Goal: Obtain resource: Download file/media

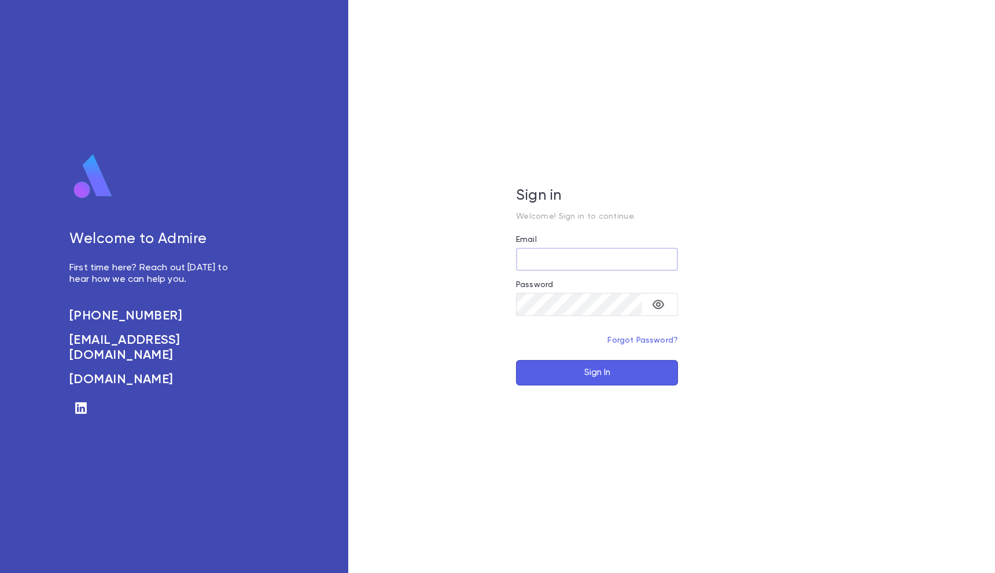
type input "**********"
click at [597, 372] on button "Sign In" at bounding box center [597, 372] width 162 height 25
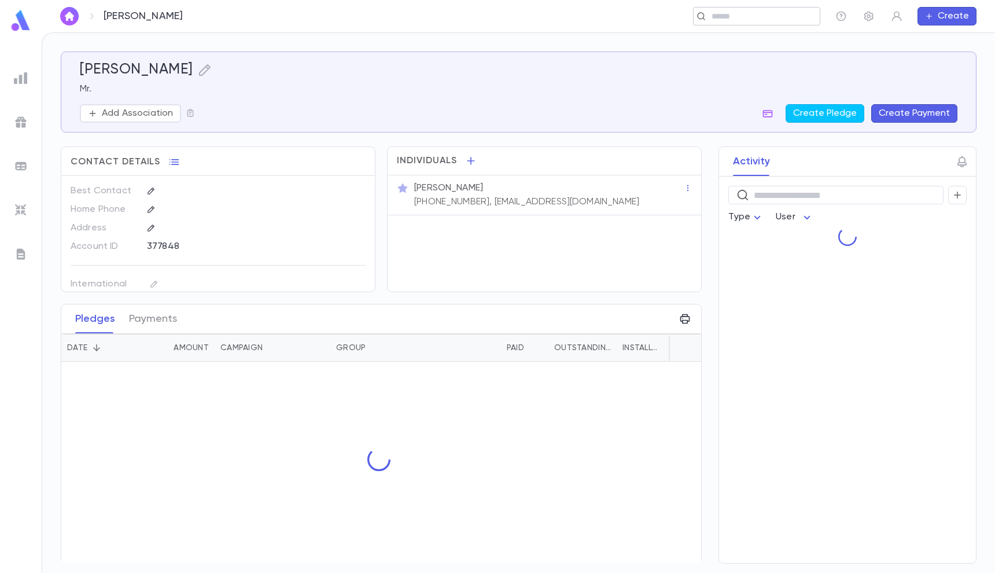
click at [724, 14] on input "text" at bounding box center [761, 16] width 107 height 11
paste input "**********"
type input "**********"
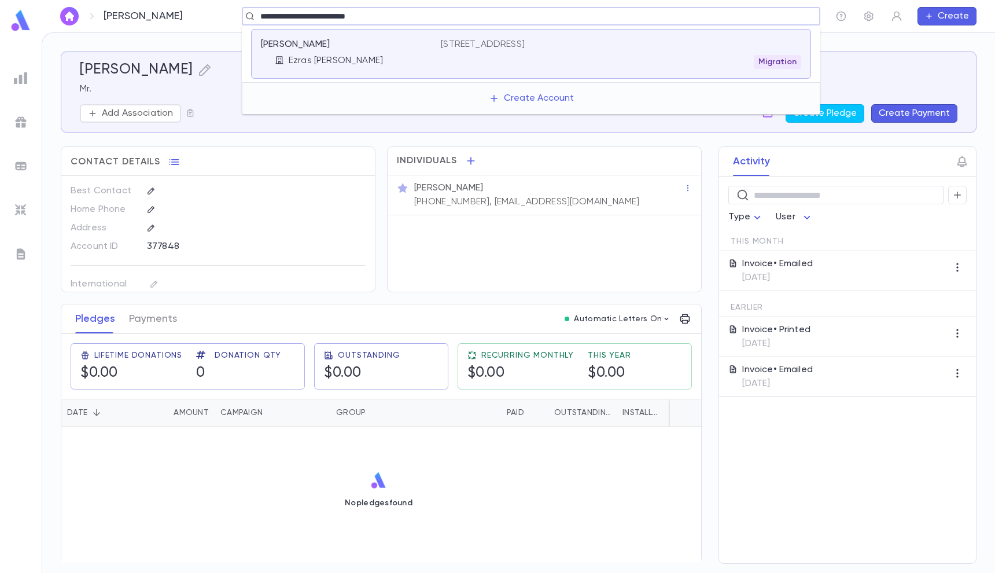
click at [525, 42] on p "[STREET_ADDRESS]" at bounding box center [483, 45] width 84 height 12
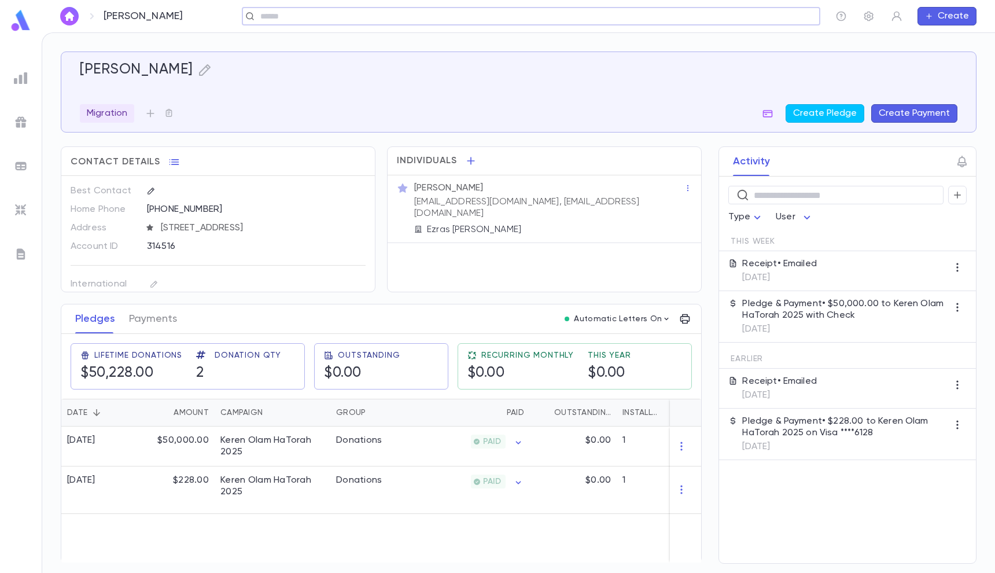
click at [663, 13] on input "text" at bounding box center [527, 16] width 541 height 11
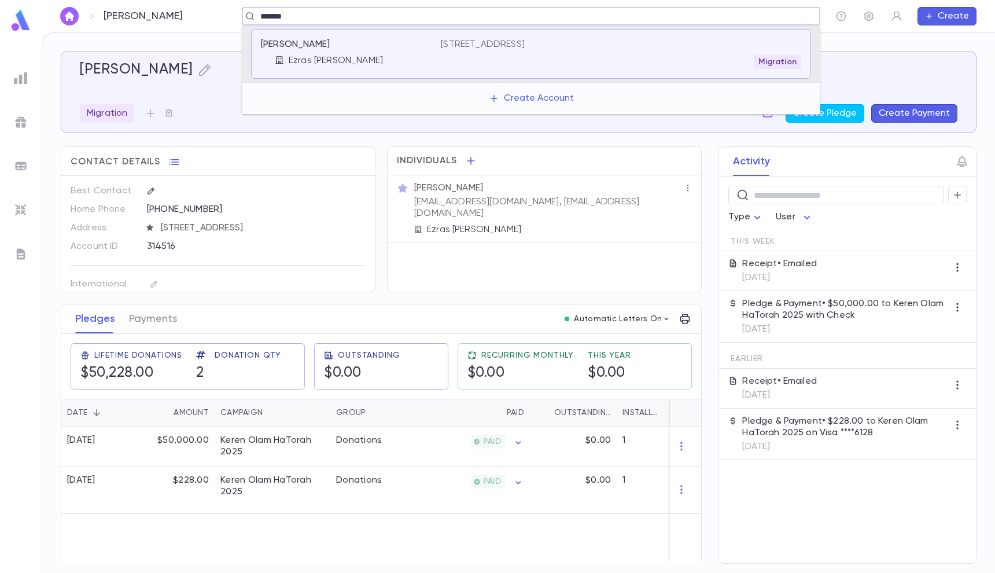
type input "*******"
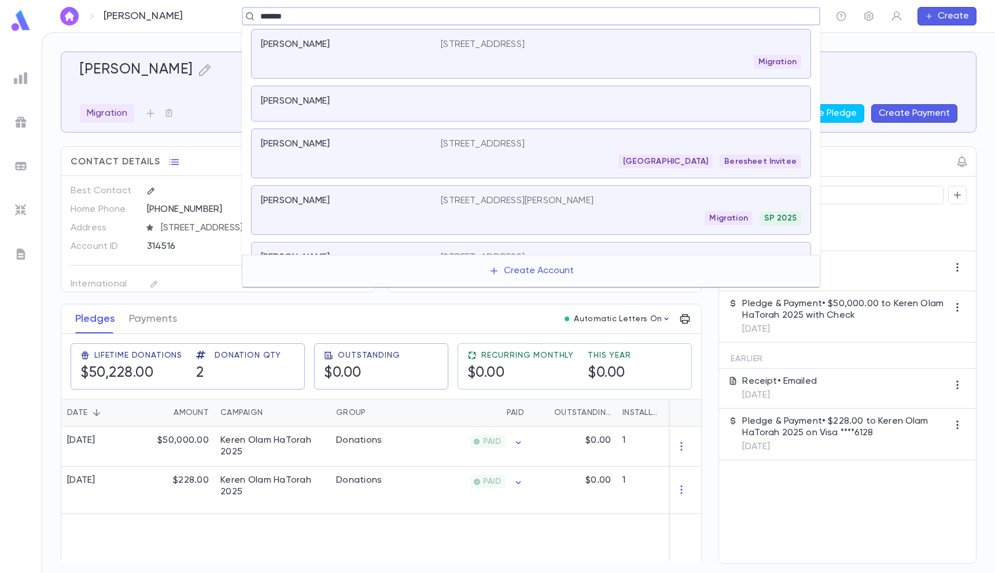
click at [465, 156] on div "Chicago Beresheet Invitee" at bounding box center [621, 161] width 360 height 14
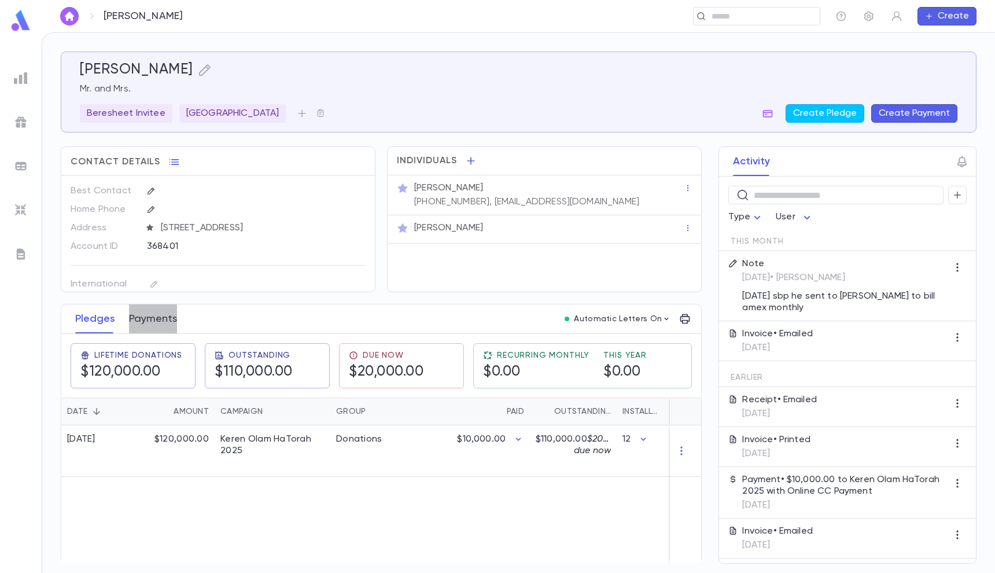
click at [163, 312] on button "Payments" at bounding box center [153, 318] width 48 height 29
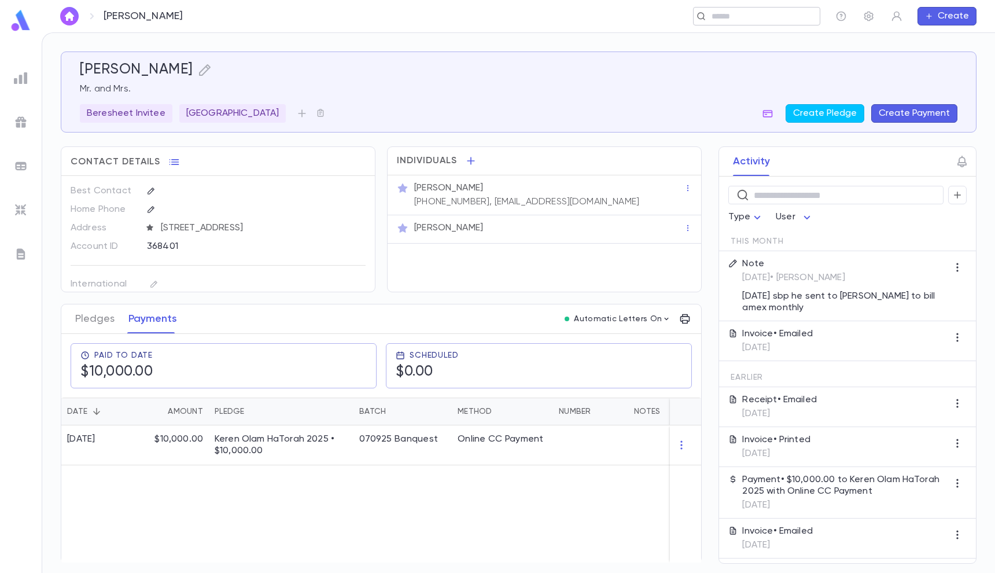
click at [743, 13] on input "text" at bounding box center [753, 16] width 90 height 11
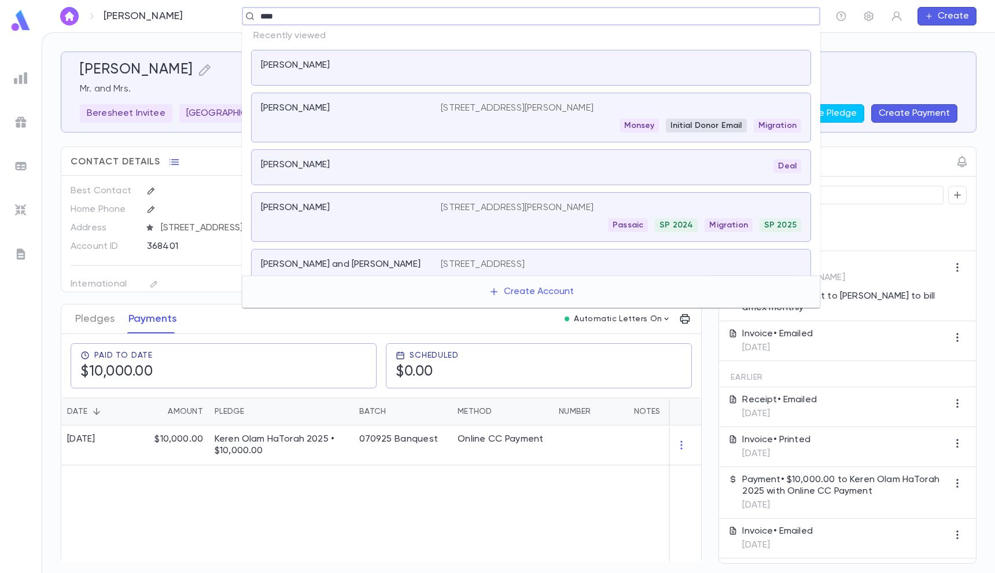
type input "****"
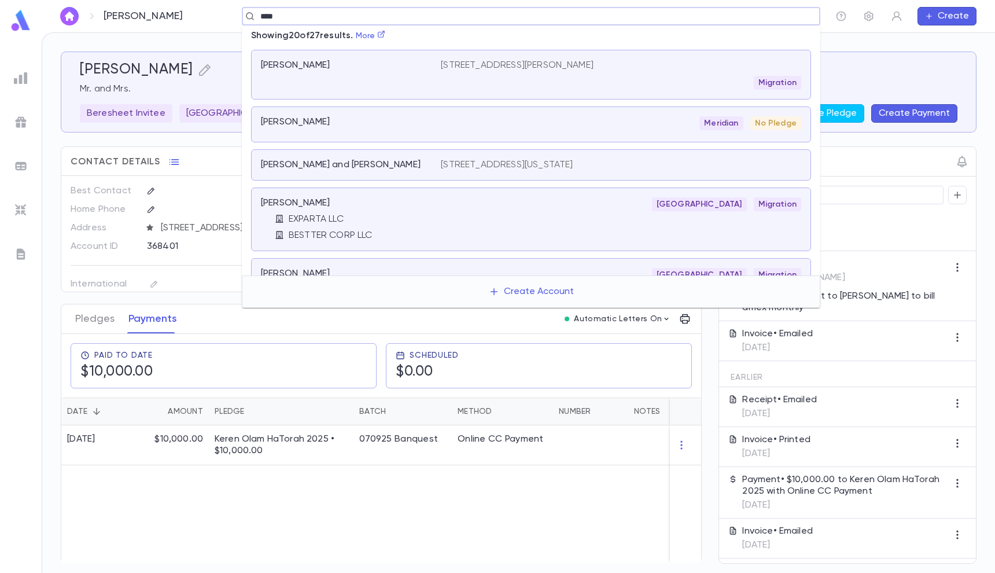
click at [522, 207] on div "Mexico Migration" at bounding box center [621, 204] width 360 height 14
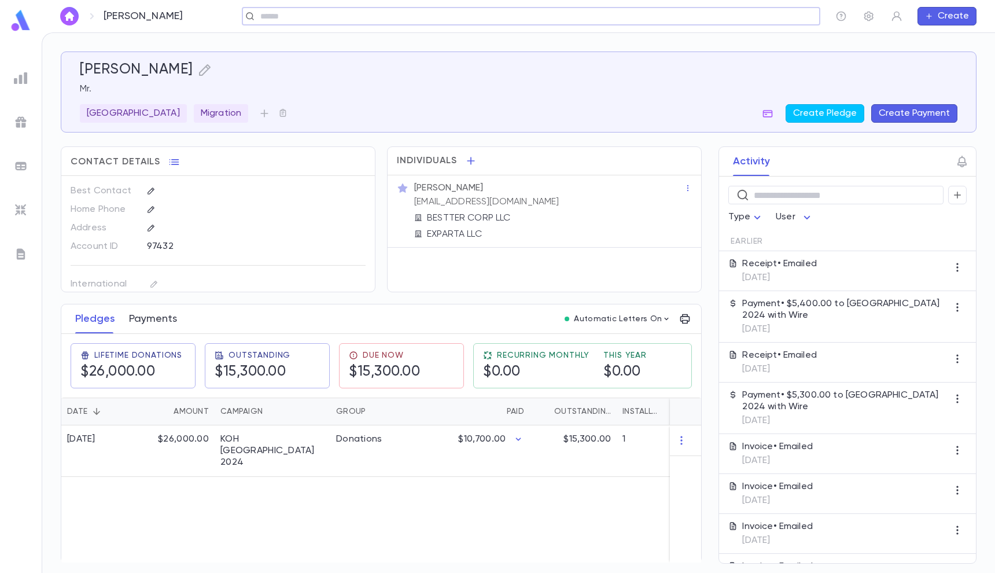
click at [145, 319] on button "Payments" at bounding box center [153, 318] width 48 height 29
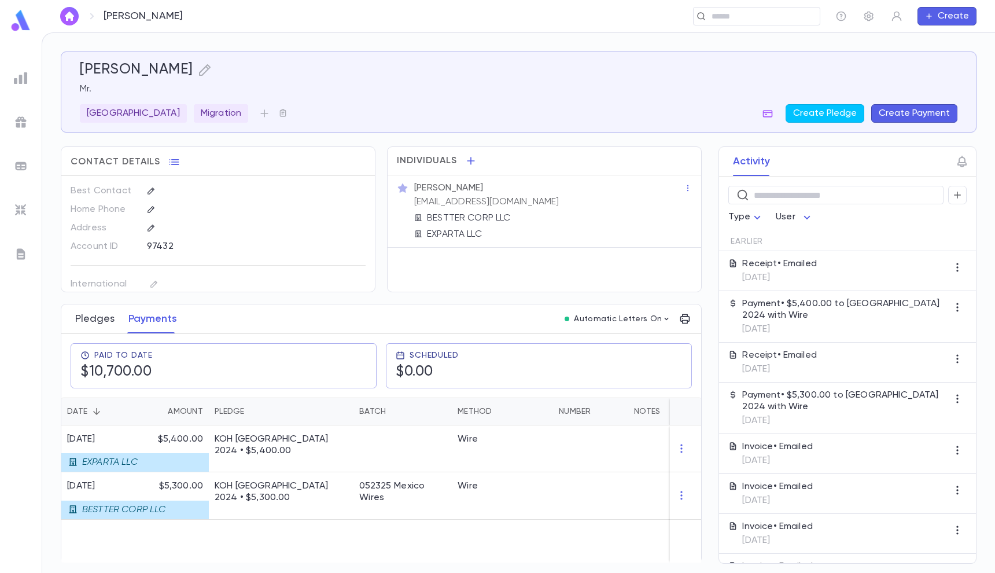
click at [104, 313] on button "Pledges" at bounding box center [94, 318] width 39 height 29
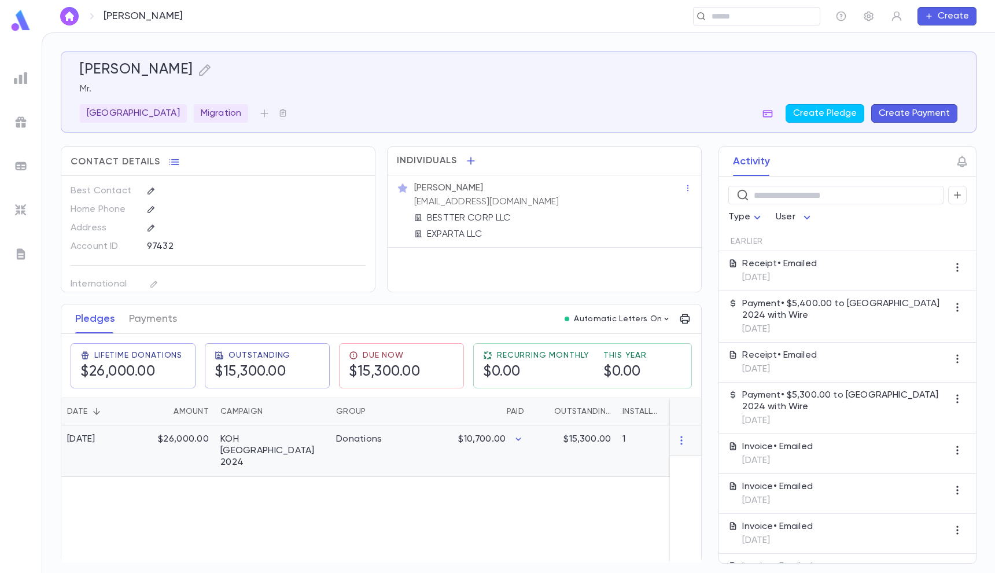
click at [514, 449] on div "$10,700.00" at bounding box center [473, 450] width 113 height 51
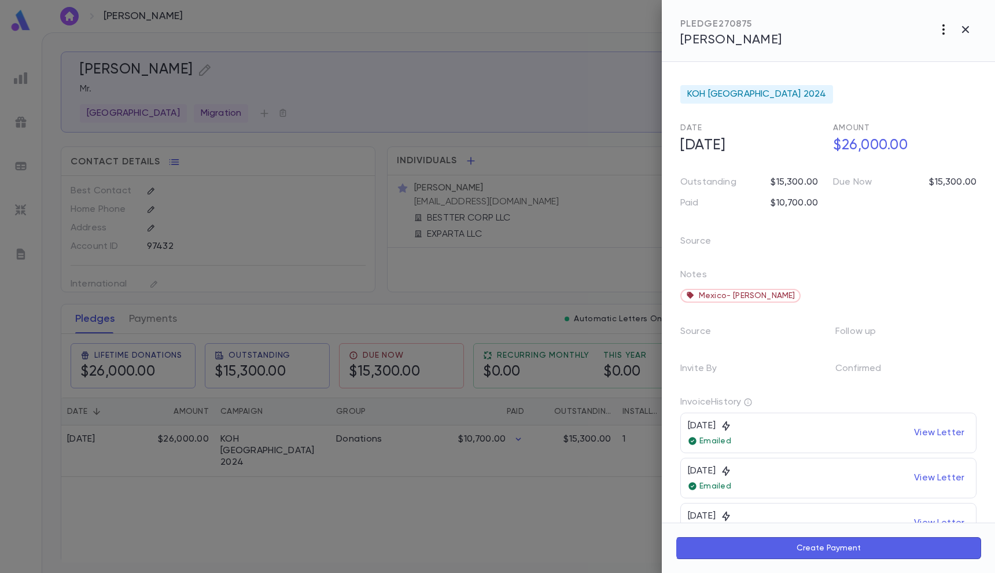
click at [945, 26] on icon "button" at bounding box center [943, 30] width 14 height 14
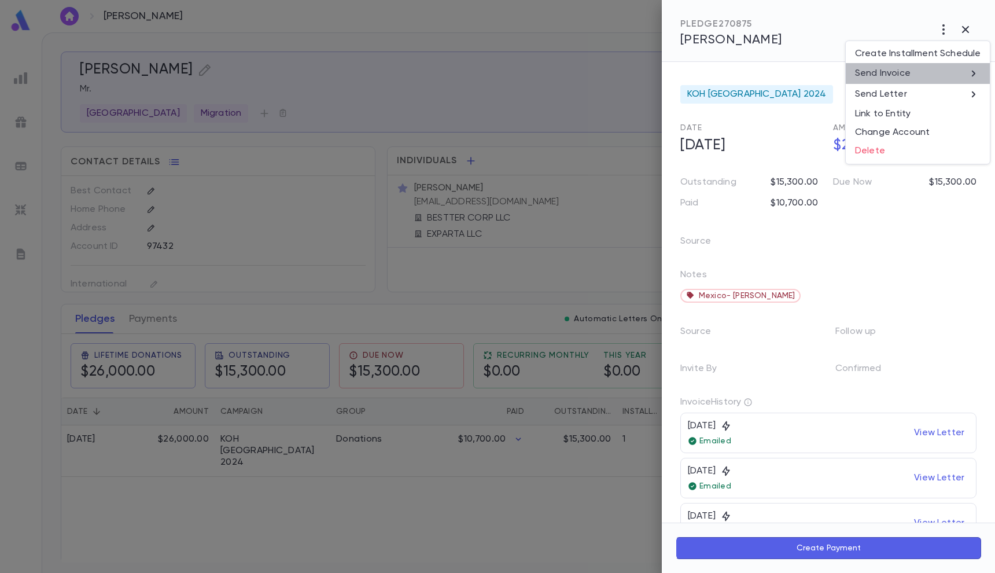
click at [930, 70] on li "Send Invoice" at bounding box center [918, 73] width 144 height 21
click at [968, 65] on li "Email" at bounding box center [965, 74] width 40 height 21
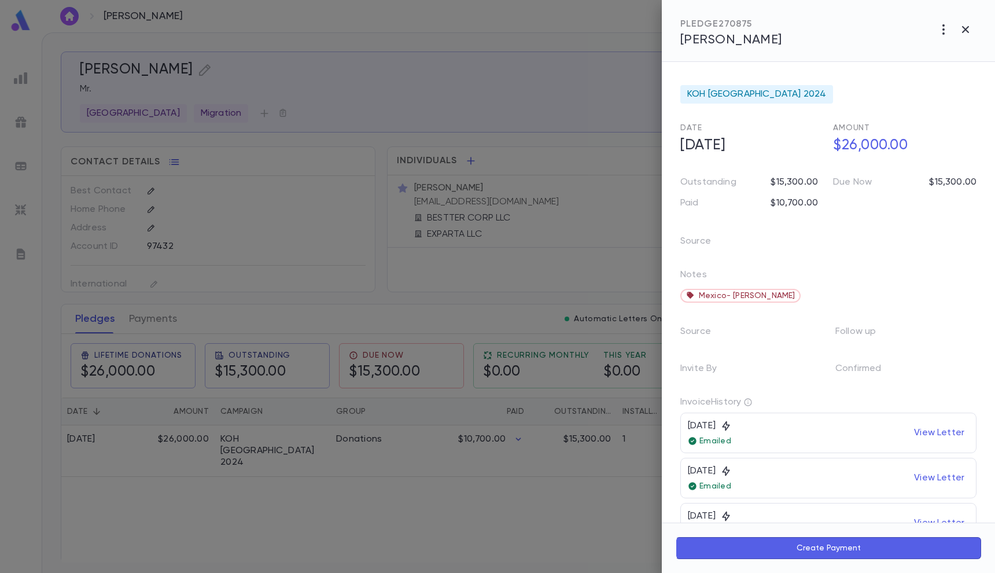
click at [968, 65] on li "Email" at bounding box center [971, 70] width 30 height 12
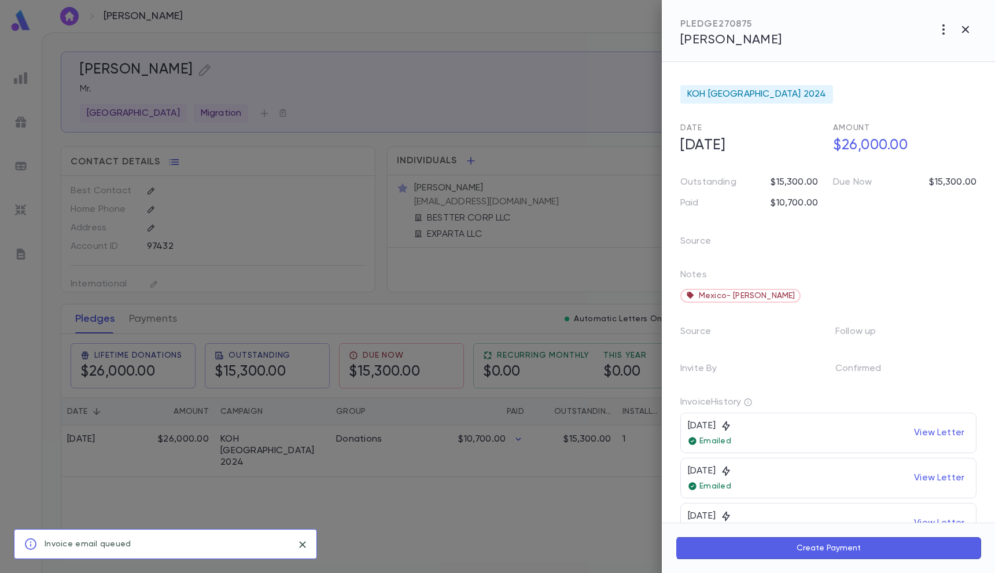
click at [570, 46] on div at bounding box center [497, 286] width 995 height 573
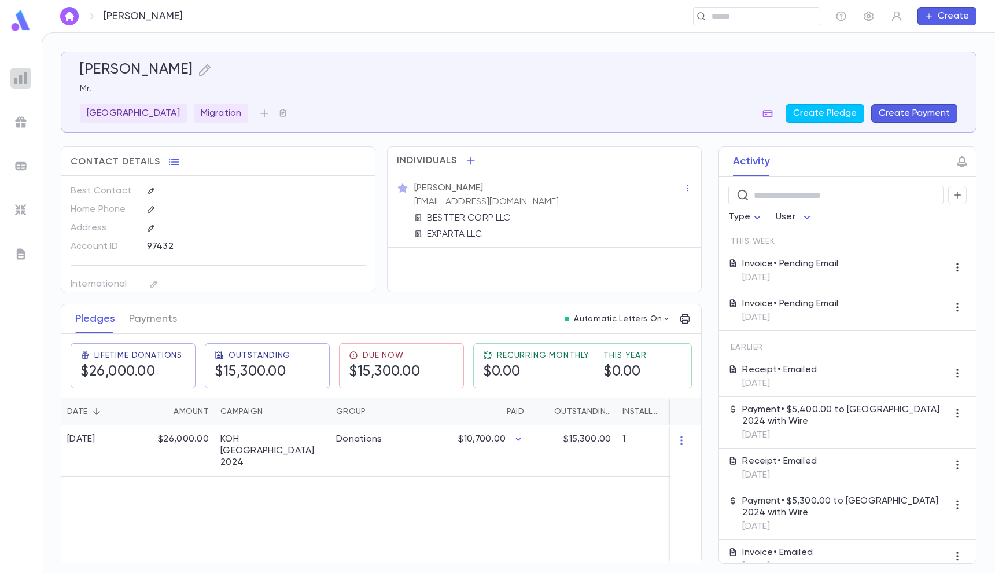
click at [19, 82] on img at bounding box center [21, 78] width 14 height 14
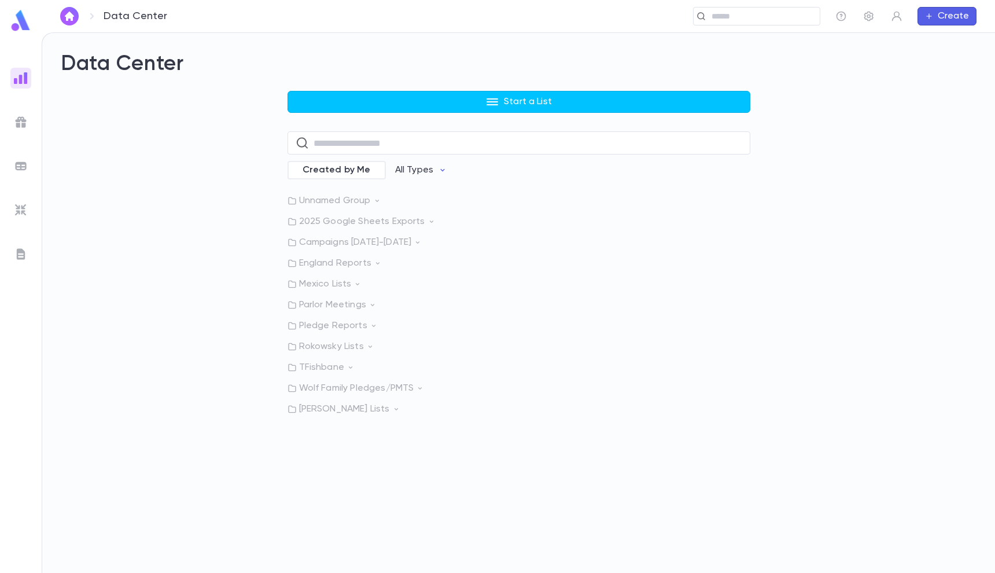
click at [338, 283] on p "Mexico Lists" at bounding box center [518, 284] width 463 height 12
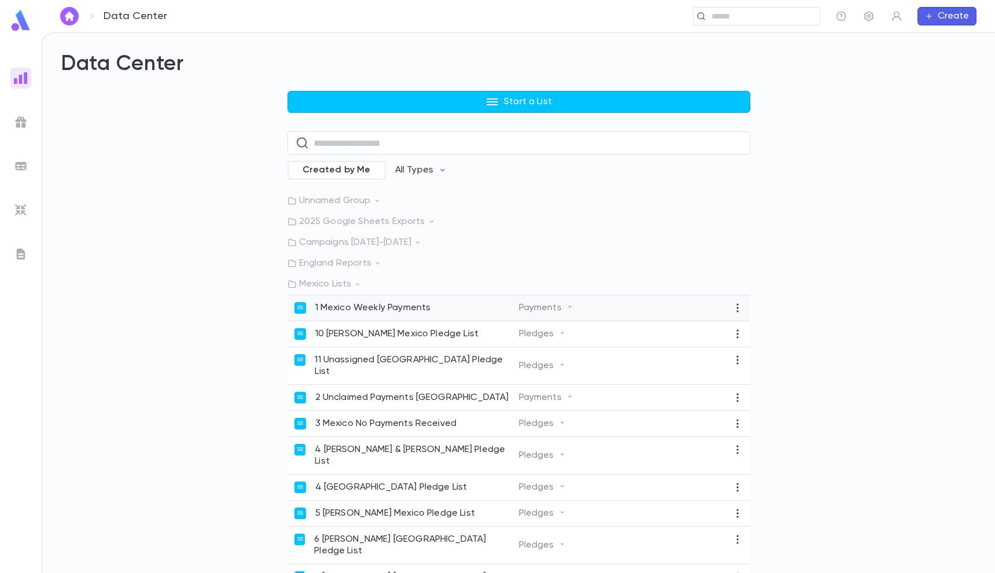
click at [364, 305] on p "1 Mexico Weekly Payments" at bounding box center [373, 308] width 116 height 12
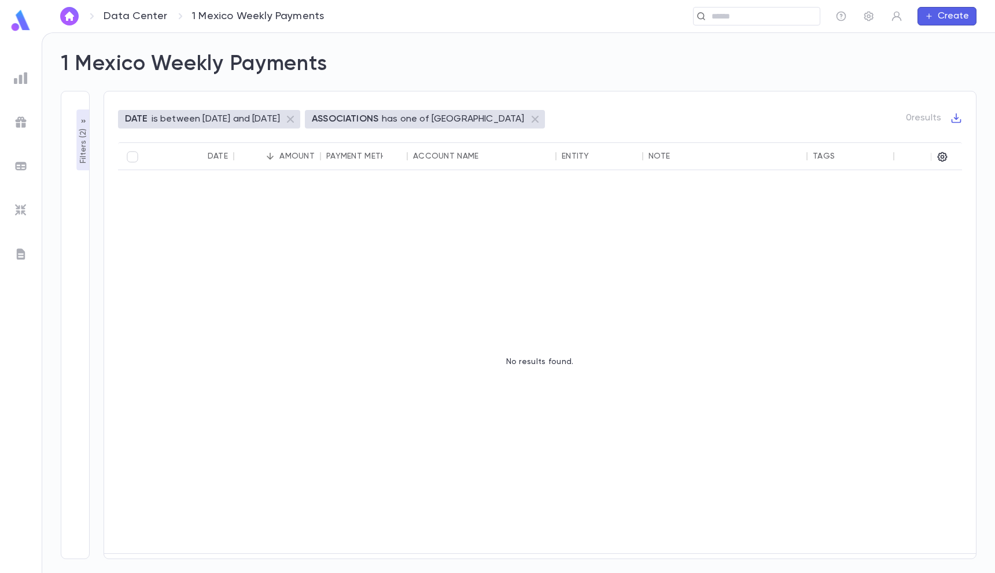
click at [78, 149] on p "Filters ( 2 )" at bounding box center [84, 145] width 12 height 38
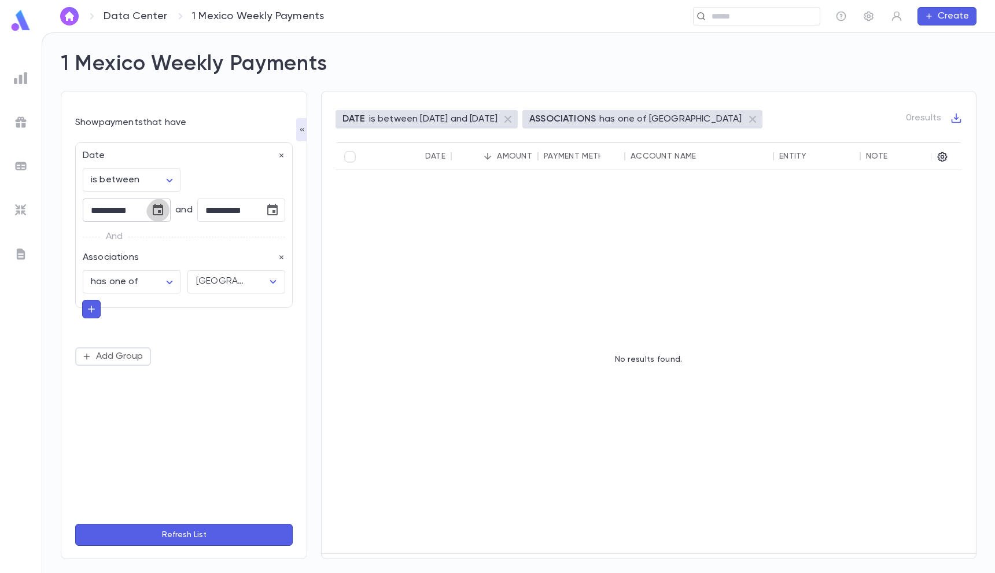
click at [161, 206] on icon "Choose date, selected date is Jul 28, 2025" at bounding box center [158, 210] width 10 height 12
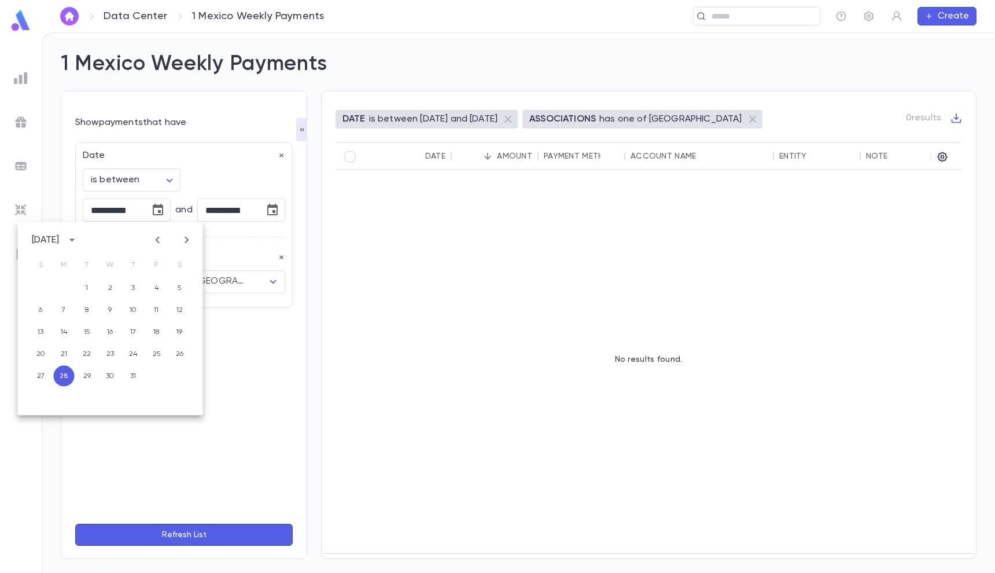
click at [187, 233] on icon "Next month" at bounding box center [187, 240] width 14 height 14
click at [64, 304] on button "4" at bounding box center [64, 310] width 21 height 21
type input "**********"
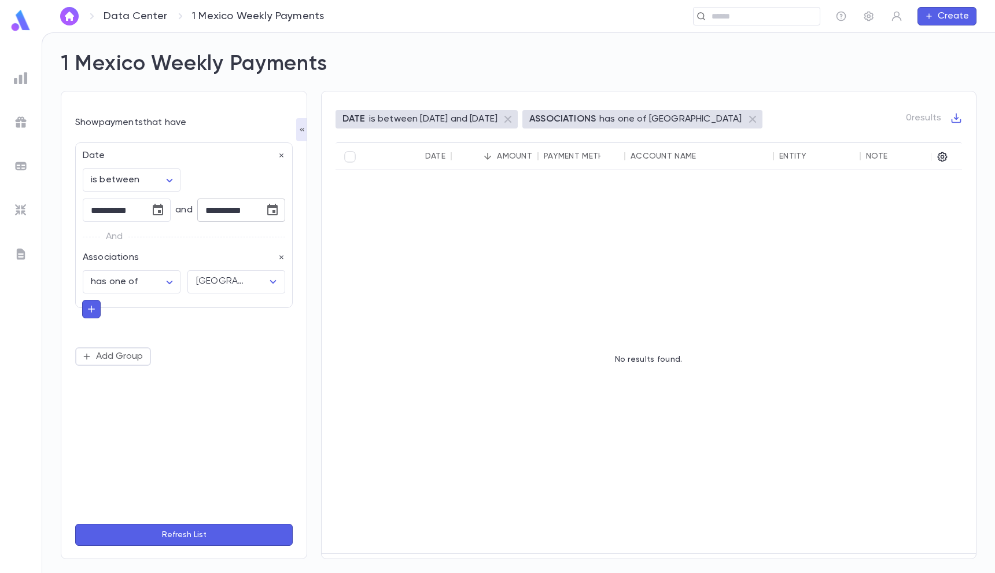
click at [268, 214] on icon "Choose date, selected date is Aug 3, 2025" at bounding box center [272, 210] width 14 height 14
click at [156, 348] on button "17" at bounding box center [155, 354] width 21 height 21
type input "**********"
click at [183, 537] on button "Refresh List" at bounding box center [183, 534] width 217 height 22
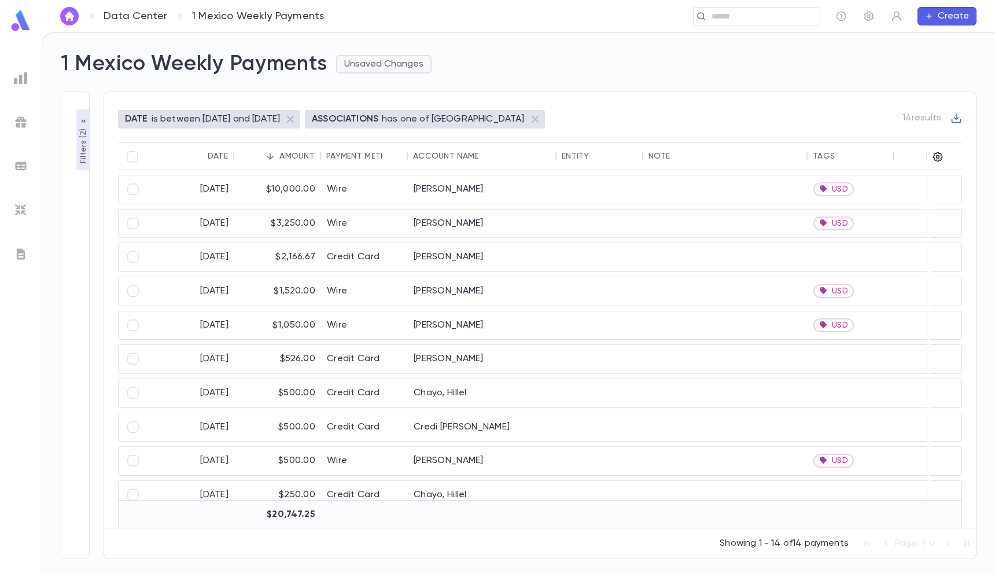
click at [376, 58] on button "Unsaved Changes" at bounding box center [383, 64] width 95 height 19
click at [378, 81] on li "Save Changes to Report" at bounding box center [402, 87] width 128 height 19
click at [953, 119] on icon "button" at bounding box center [956, 118] width 12 height 12
click at [953, 132] on li "Download CSV" at bounding box center [944, 137] width 83 height 19
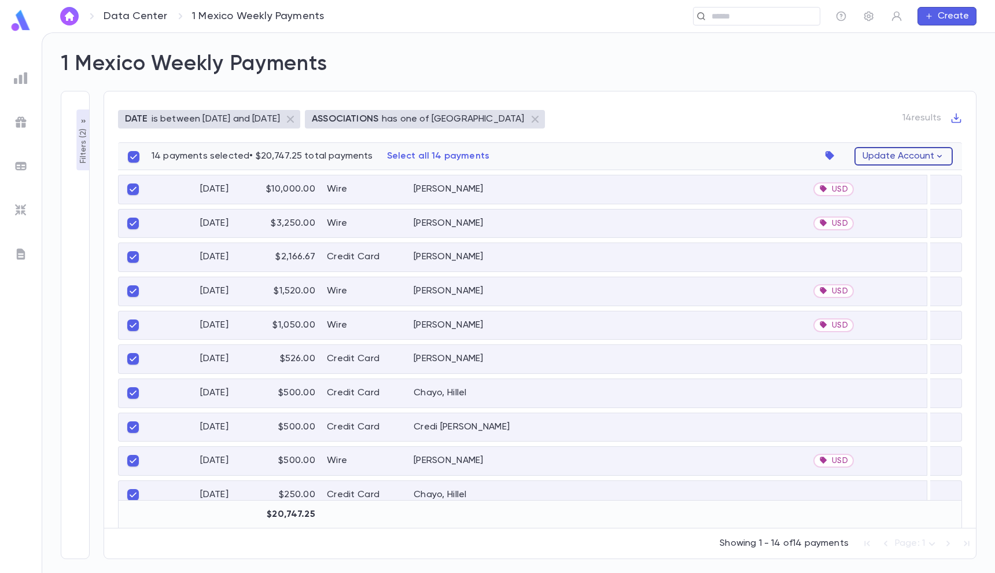
click at [898, 156] on button "Update Account" at bounding box center [903, 156] width 98 height 19
click at [832, 155] on div at bounding box center [497, 286] width 995 height 573
click at [834, 153] on icon "button" at bounding box center [832, 156] width 16 height 16
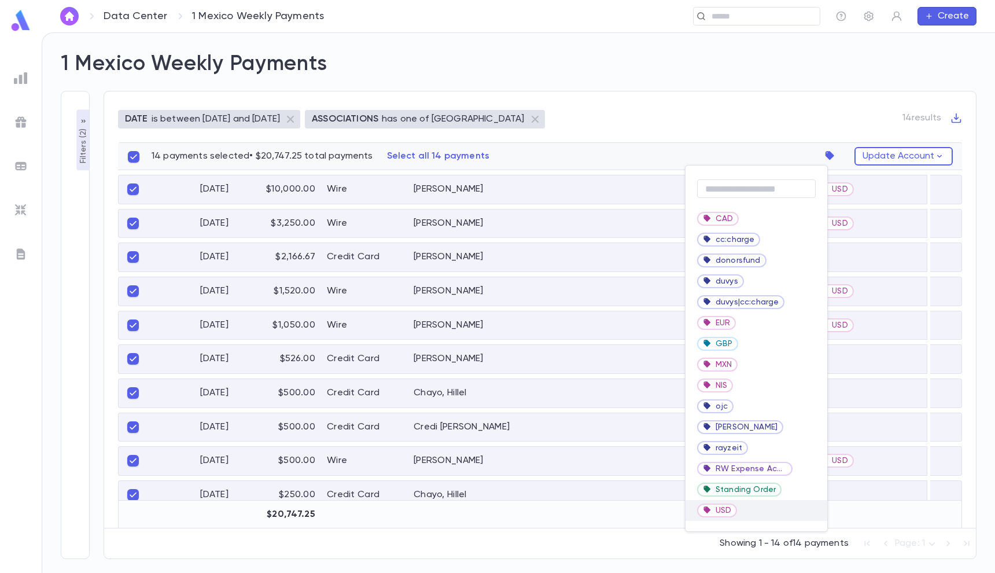
click at [740, 512] on div "USD" at bounding box center [756, 510] width 142 height 21
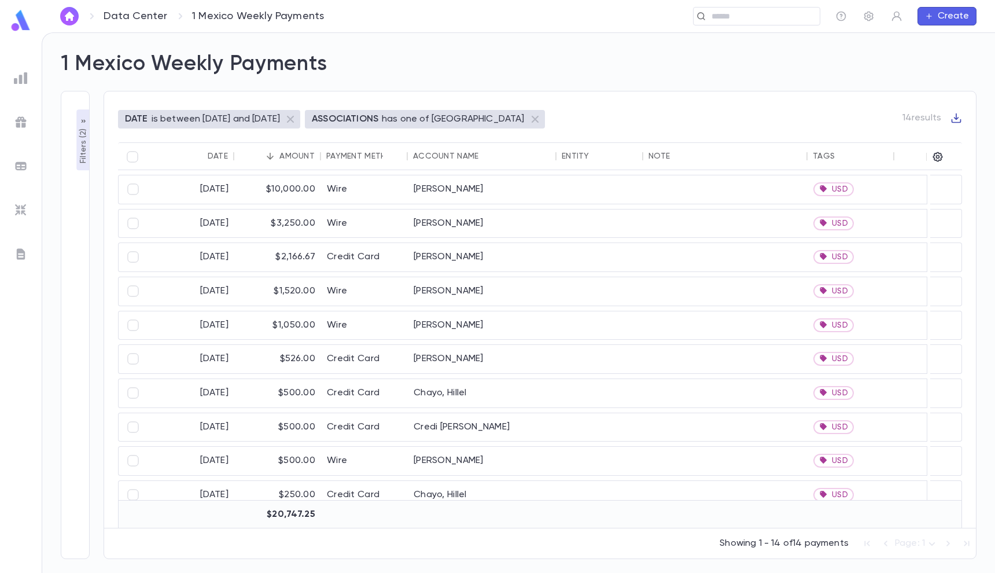
click at [954, 114] on icon "button" at bounding box center [956, 118] width 12 height 12
click at [952, 130] on li "Download CSV" at bounding box center [944, 137] width 83 height 19
click at [527, 99] on div "DATE is between [DATE] and [DATE] ASSOCIATIONS has one of [GEOGRAPHIC_DATA] 14 …" at bounding box center [540, 325] width 873 height 468
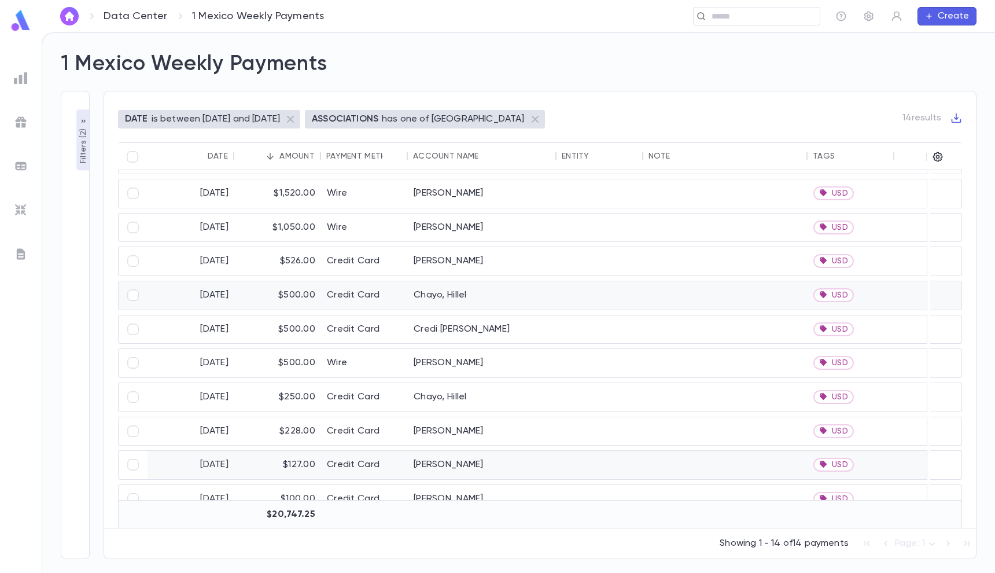
scroll to position [124, 0]
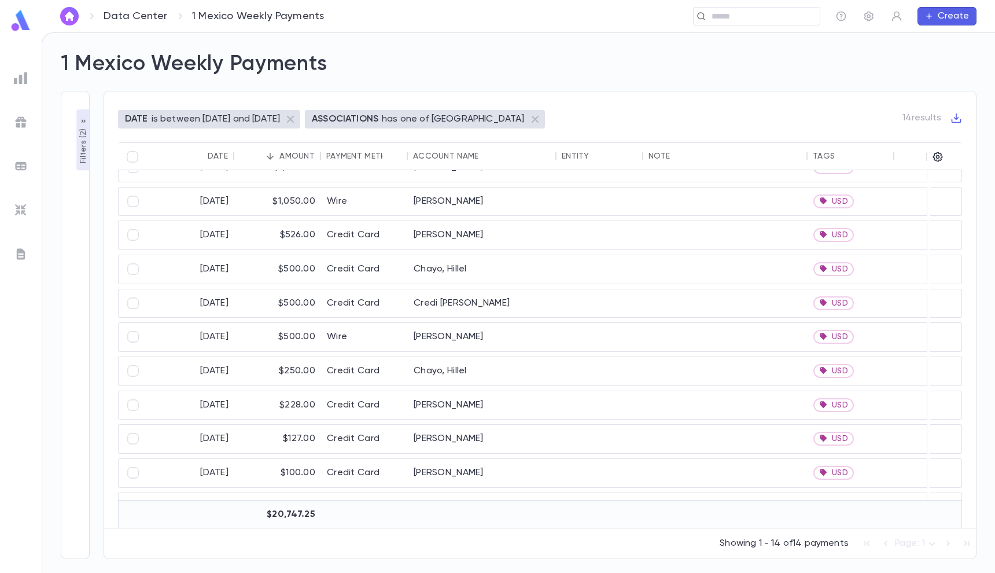
click at [24, 81] on img at bounding box center [21, 78] width 14 height 14
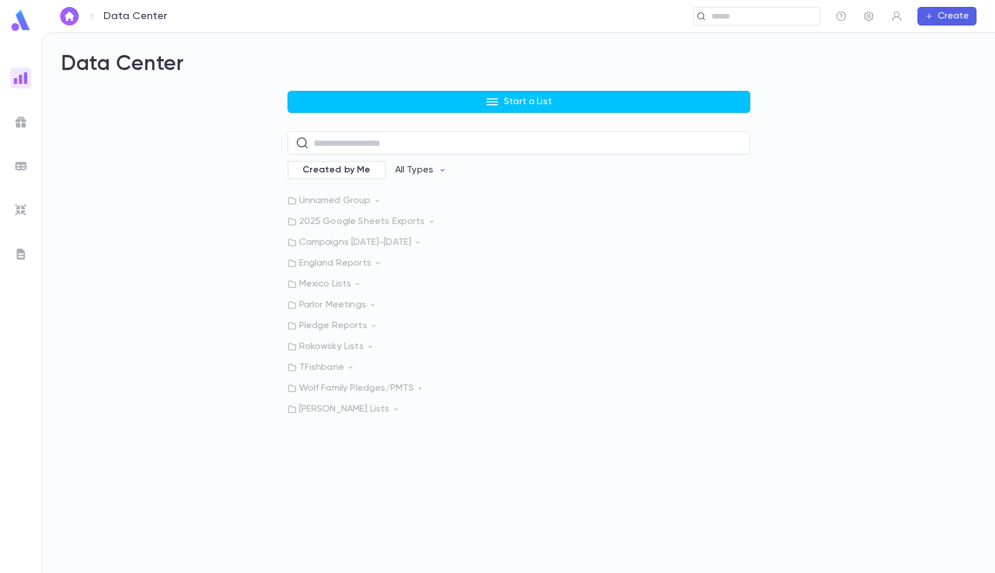
click at [342, 348] on p "Rokowsky Lists" at bounding box center [518, 347] width 463 height 12
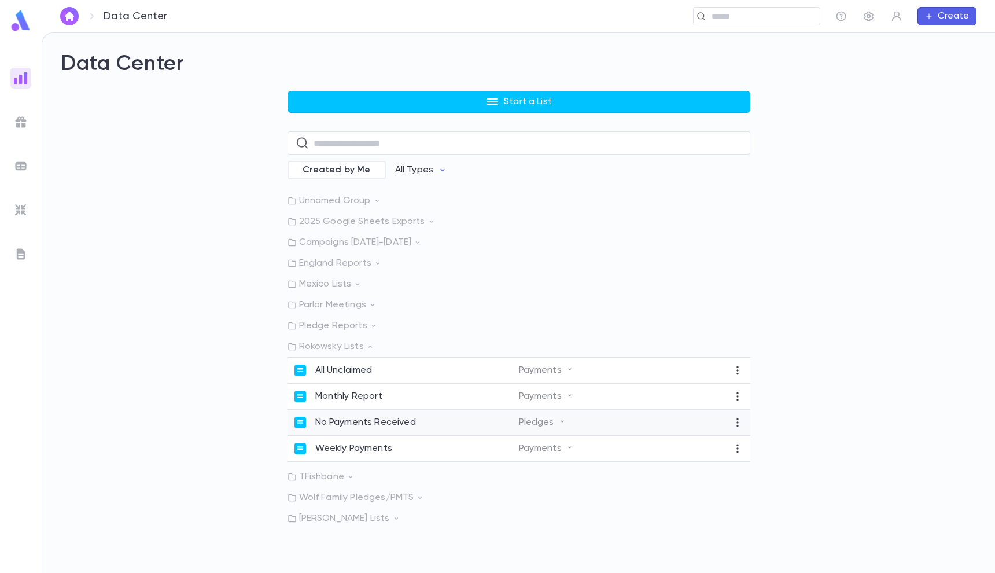
click at [373, 426] on p "No Payments Received" at bounding box center [365, 422] width 101 height 12
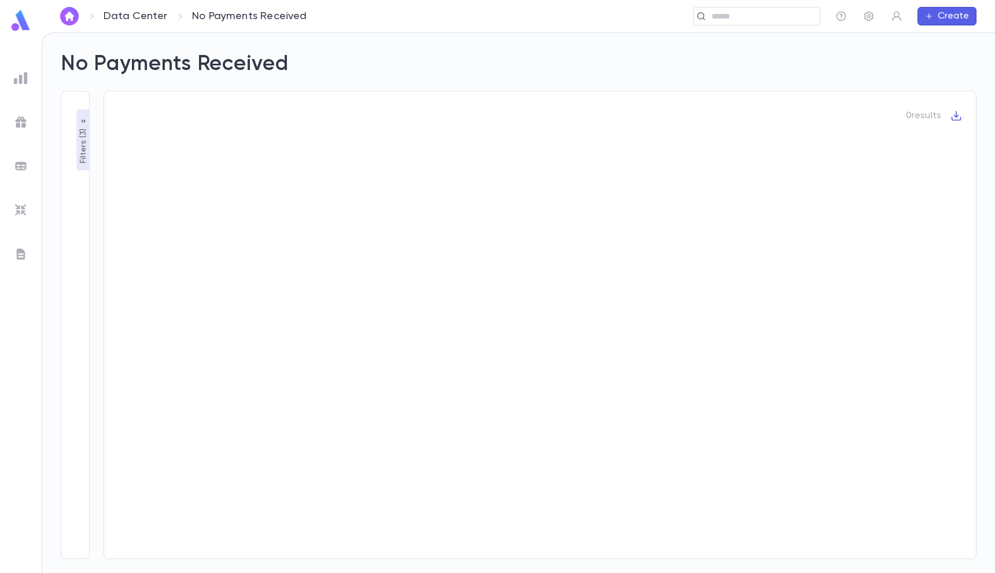
type input "**********"
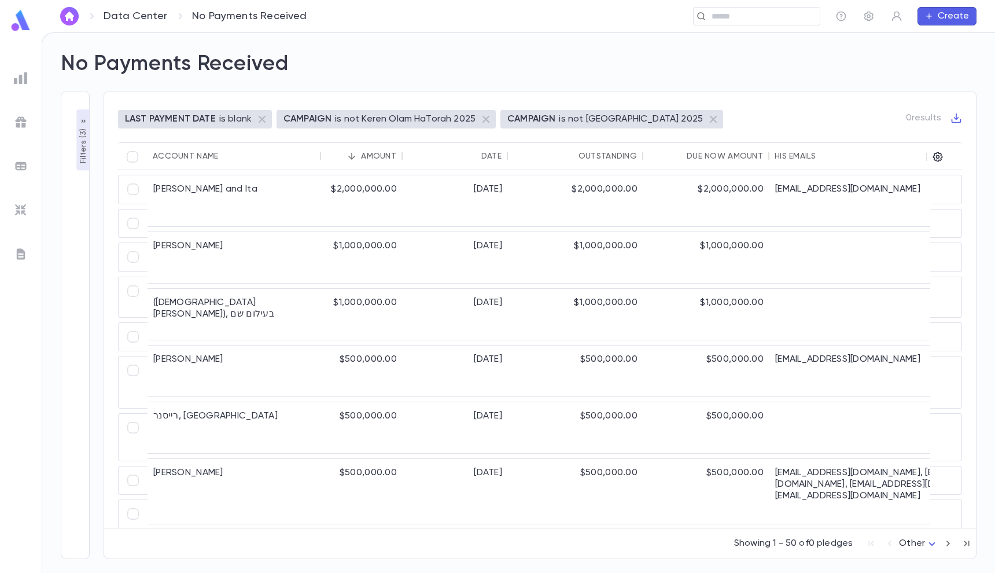
click at [90, 134] on div "LAST PAYMENT DATE is blank CAMPAIGN is not [PERSON_NAME] 2025 CAMPAIGN is not K…" at bounding box center [533, 318] width 887 height 482
click at [88, 134] on p "Filters ( 3 )" at bounding box center [84, 145] width 12 height 38
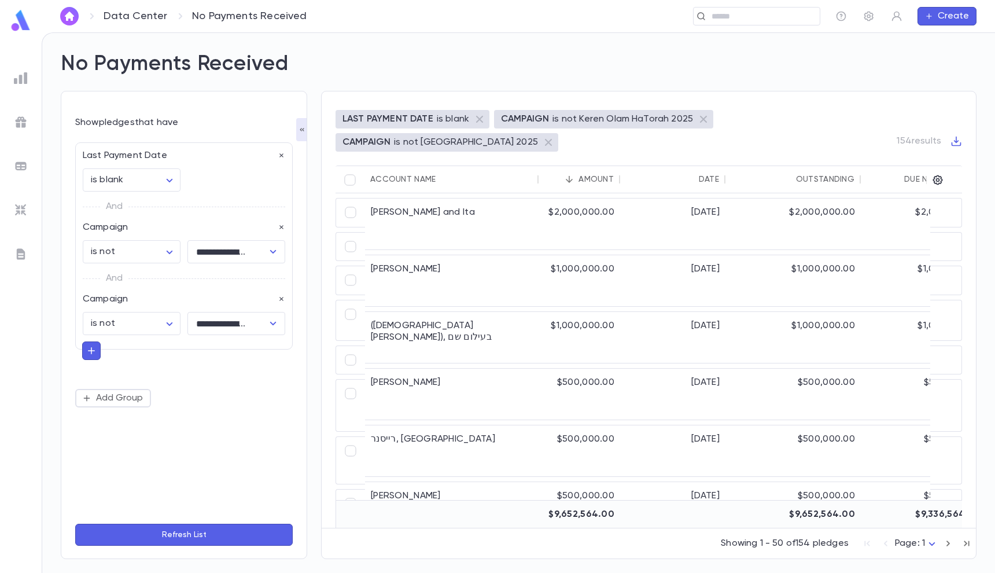
click at [188, 543] on button "Refresh List" at bounding box center [183, 534] width 217 height 22
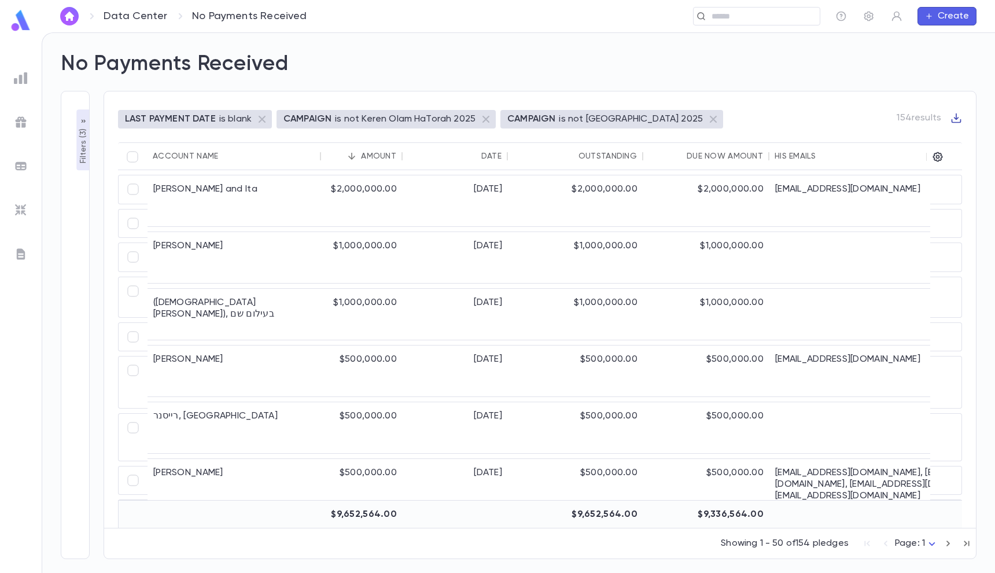
click at [956, 116] on icon "button" at bounding box center [956, 118] width 10 height 10
click at [958, 135] on li "Download CSV" at bounding box center [944, 137] width 83 height 19
click at [8, 79] on ul at bounding box center [21, 318] width 42 height 510
click at [13, 79] on div at bounding box center [20, 78] width 21 height 21
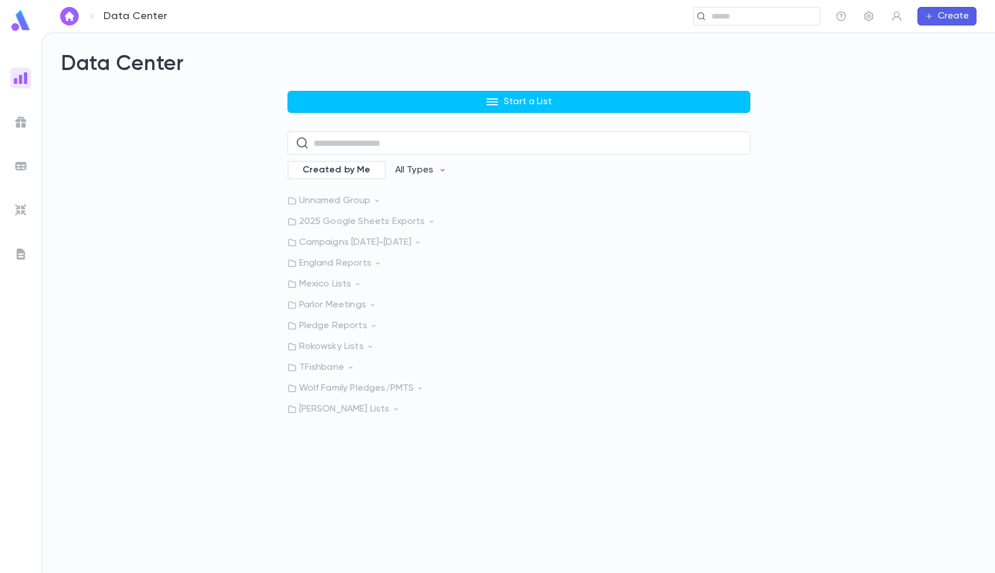
click at [329, 352] on p "Rokowsky Lists" at bounding box center [518, 347] width 463 height 12
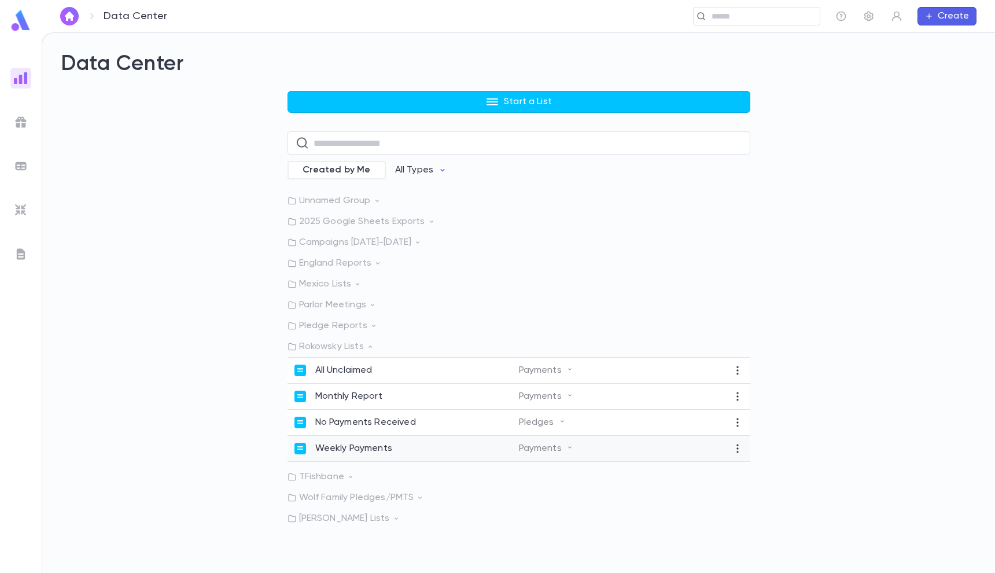
click at [348, 450] on p "Weekly Payments" at bounding box center [353, 448] width 77 height 12
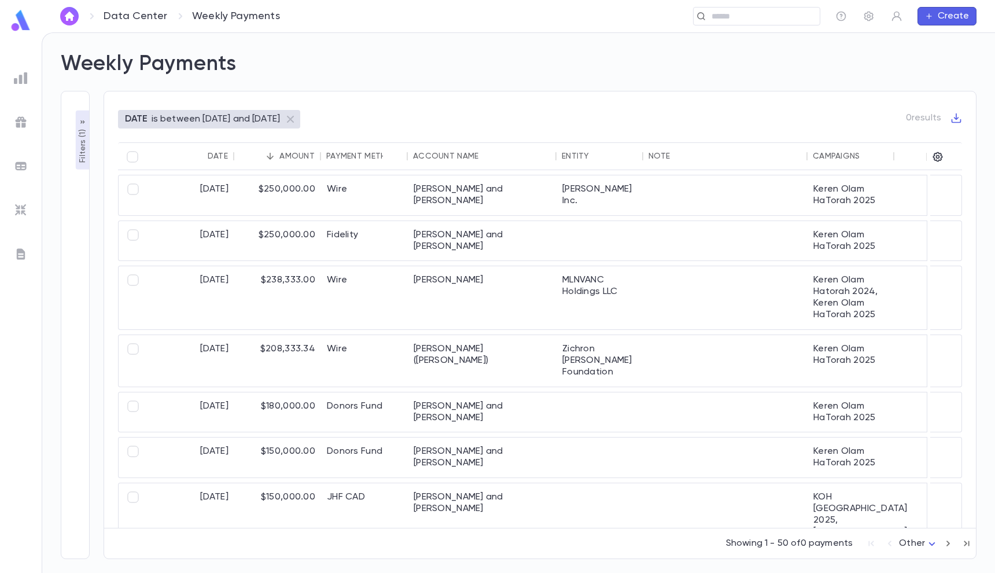
click at [80, 148] on p "Filters ( 1 )" at bounding box center [83, 145] width 12 height 36
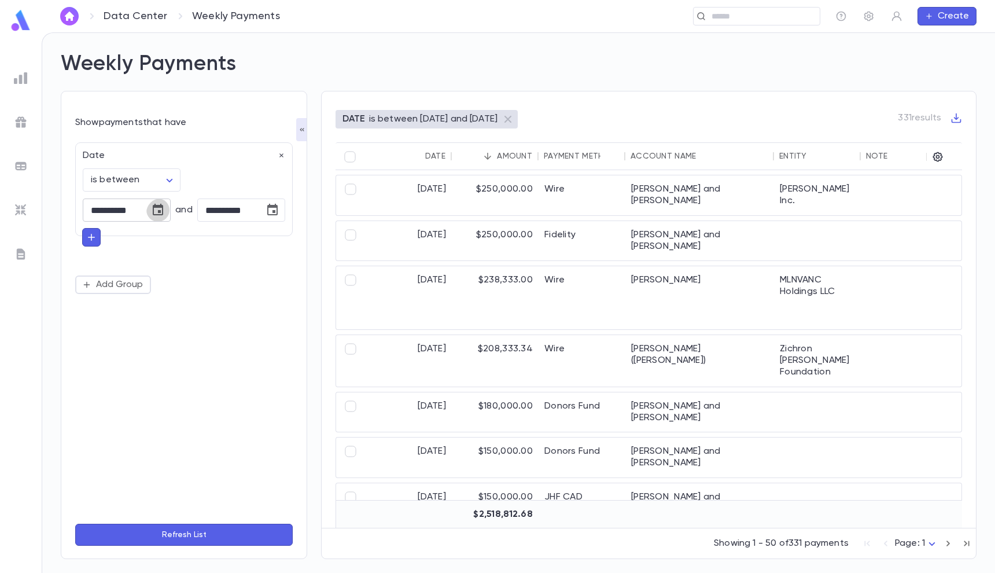
click at [153, 209] on icon "Choose date, selected date is Jul 28, 2025" at bounding box center [158, 210] width 14 height 14
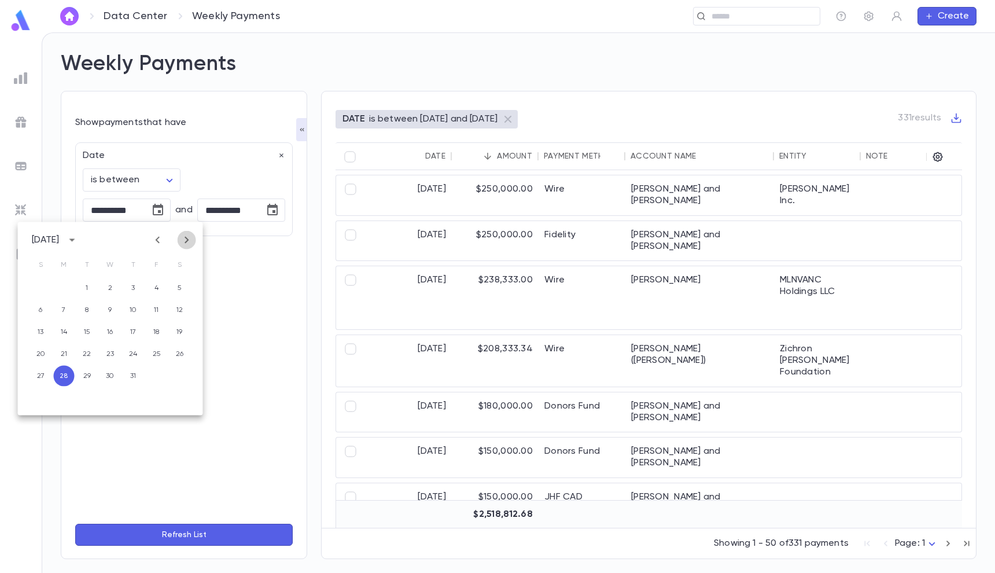
click at [194, 243] on icon "Next month" at bounding box center [187, 240] width 14 height 14
click at [67, 307] on button "4" at bounding box center [64, 310] width 21 height 21
type input "**********"
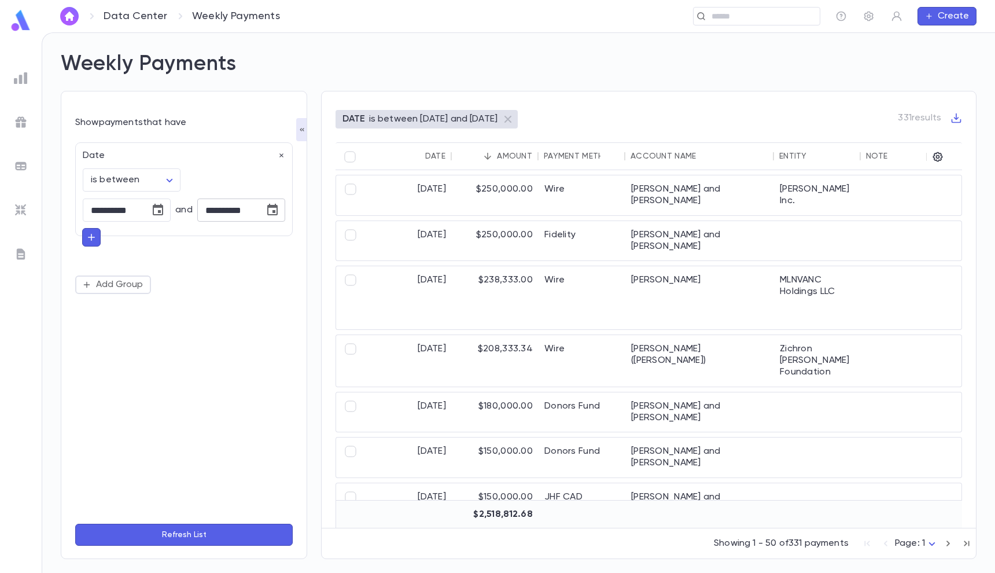
click at [265, 212] on icon "Choose date, selected date is Aug 3, 2025" at bounding box center [272, 210] width 14 height 14
click at [154, 355] on button "17" at bounding box center [155, 354] width 21 height 21
type input "**********"
click at [163, 545] on button "Refresh List" at bounding box center [183, 534] width 217 height 22
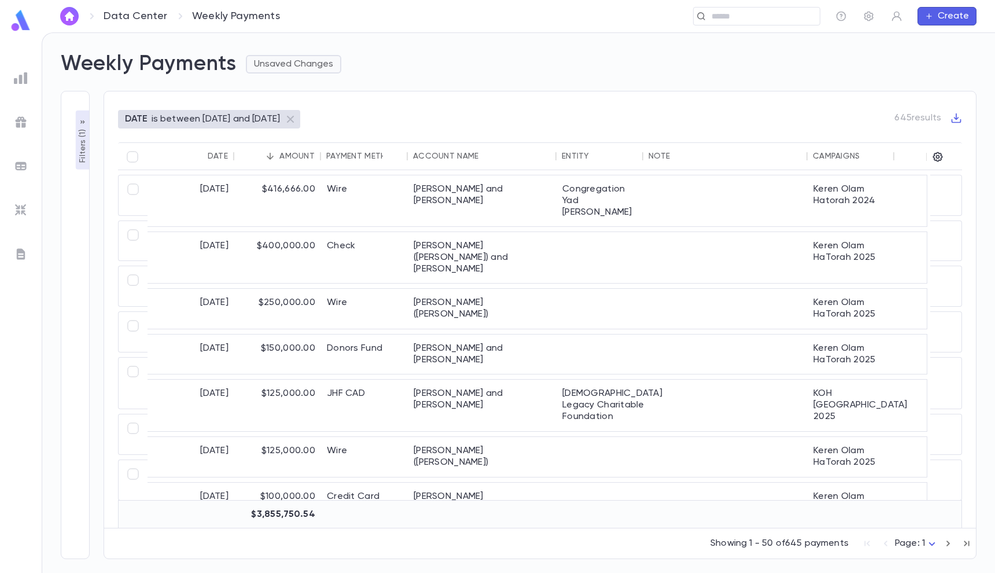
click at [297, 61] on button "Unsaved Changes" at bounding box center [293, 64] width 95 height 19
click at [322, 91] on li "Save Changes to Report" at bounding box center [313, 87] width 128 height 19
click at [960, 116] on icon "button" at bounding box center [956, 118] width 12 height 12
click at [961, 130] on li "Download CSV" at bounding box center [944, 137] width 83 height 19
click at [465, 62] on div "Weekly Payments" at bounding box center [511, 57] width 929 height 39
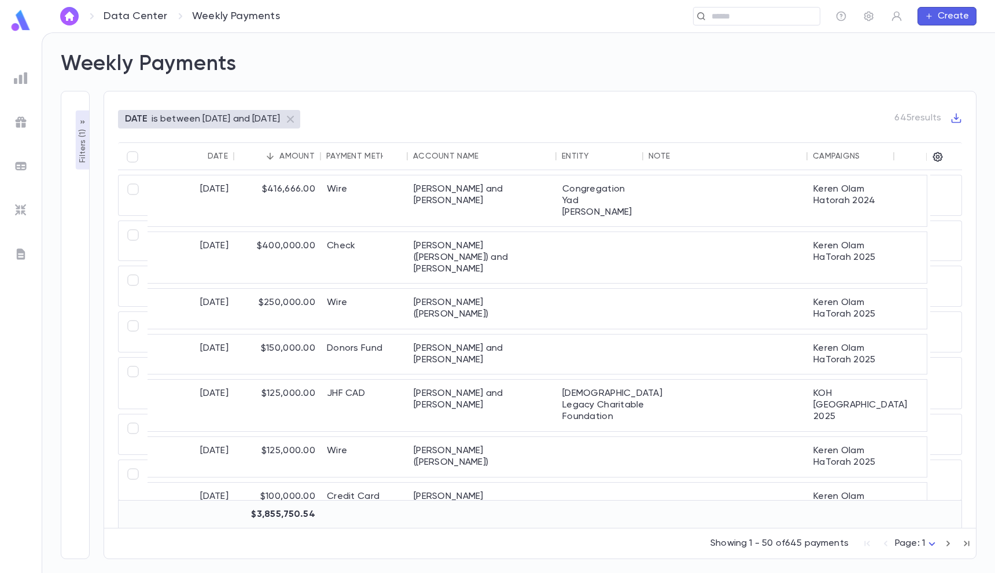
click at [76, 150] on button "Filters ( 1 )" at bounding box center [83, 139] width 14 height 59
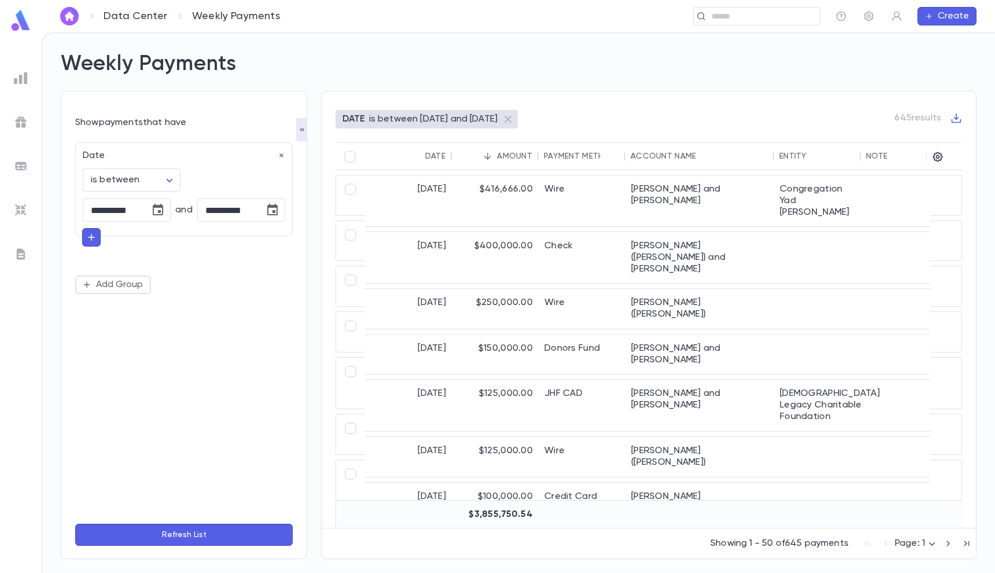
click at [95, 234] on icon "button" at bounding box center [91, 237] width 10 height 12
type input "*****"
click at [121, 257] on li "Payment Method" at bounding box center [185, 260] width 204 height 19
click at [149, 273] on body "**********" at bounding box center [497, 302] width 995 height 540
click at [127, 322] on span "is not" at bounding box center [134, 326] width 78 height 12
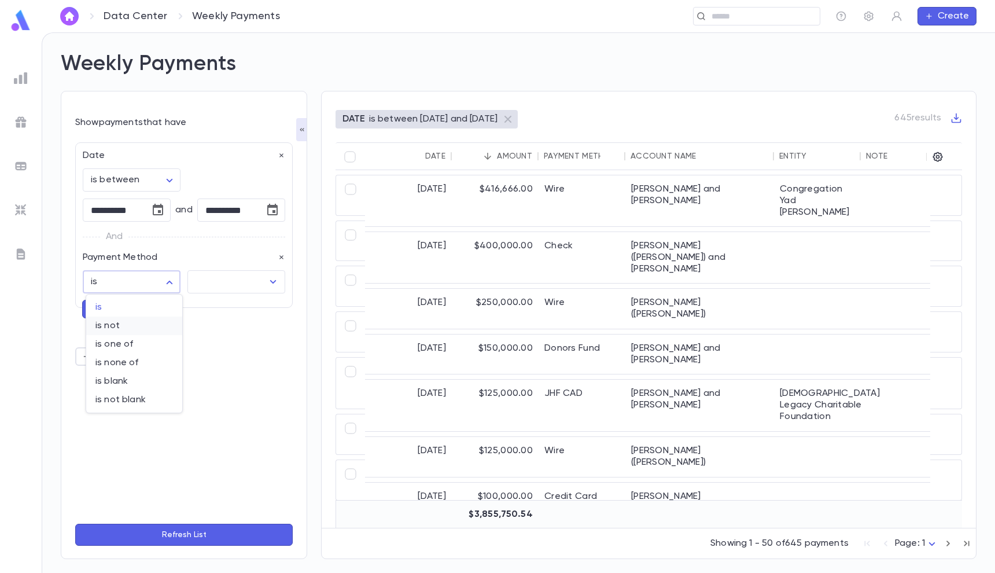
type input "**********"
click at [211, 290] on input "text" at bounding box center [228, 282] width 70 height 22
type input "*"
click at [237, 313] on li "Non Cash" at bounding box center [236, 307] width 97 height 19
type input "********"
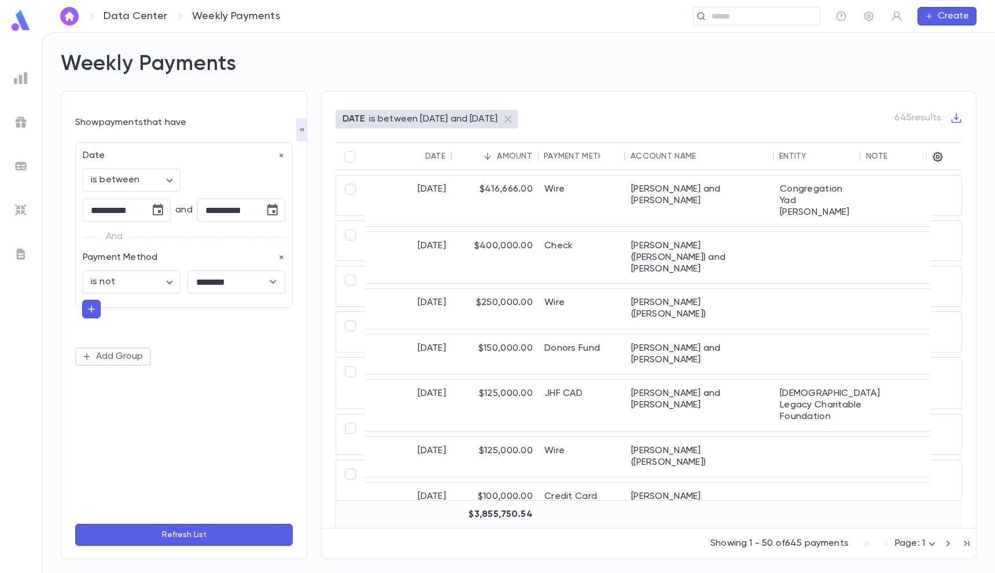
click at [197, 540] on button "Refresh List" at bounding box center [183, 534] width 217 height 22
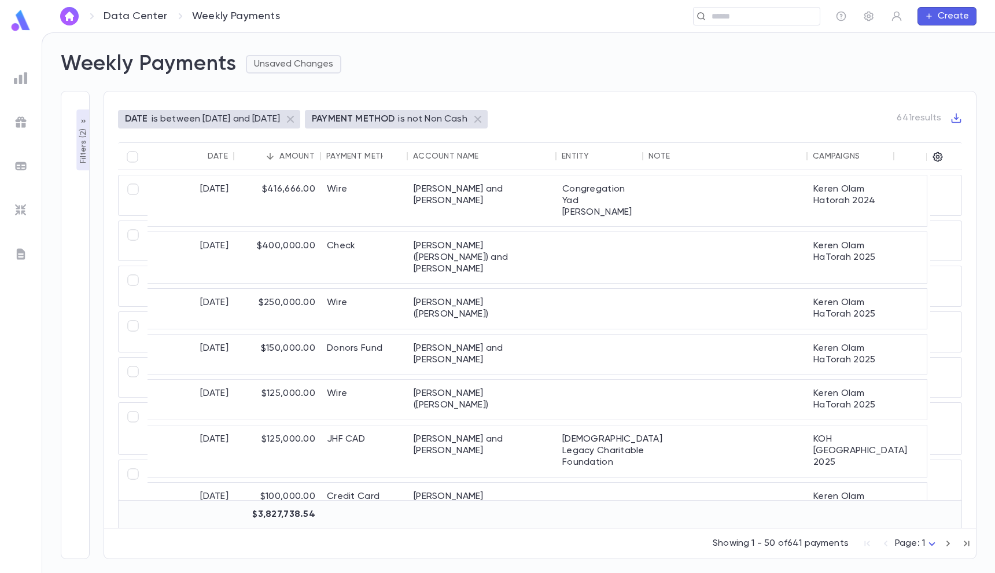
click at [285, 64] on button "Unsaved Changes" at bounding box center [293, 64] width 95 height 19
click at [313, 82] on li "Save Changes to Report" at bounding box center [313, 87] width 128 height 19
click at [961, 121] on icon "button" at bounding box center [956, 118] width 12 height 12
click at [956, 132] on li "Download CSV" at bounding box center [944, 137] width 83 height 19
click at [79, 137] on p "Filters ( 2 )" at bounding box center [84, 145] width 12 height 38
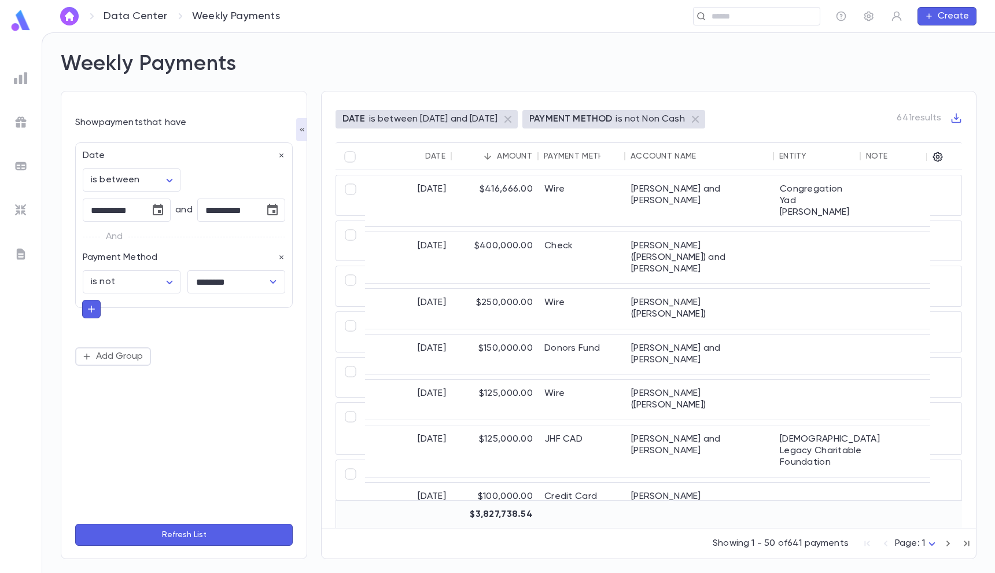
click at [119, 269] on div "**********" at bounding box center [128, 278] width 105 height 30
click at [119, 287] on body "**********" at bounding box center [497, 302] width 995 height 540
click at [132, 302] on span "is" at bounding box center [134, 307] width 78 height 12
type input "******"
click at [170, 537] on button "Refresh List" at bounding box center [183, 534] width 217 height 22
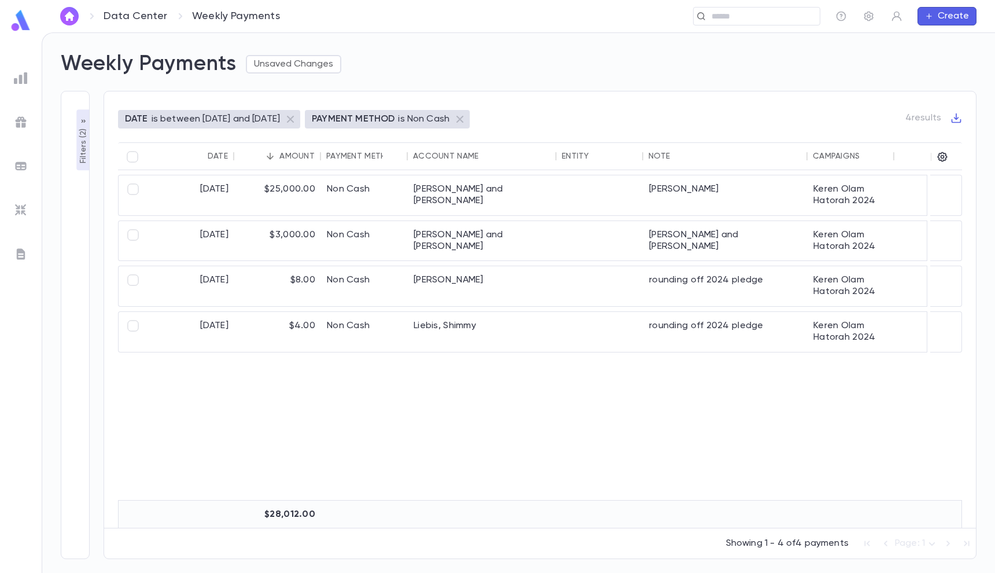
click at [79, 149] on p "Filters ( 2 )" at bounding box center [84, 145] width 12 height 38
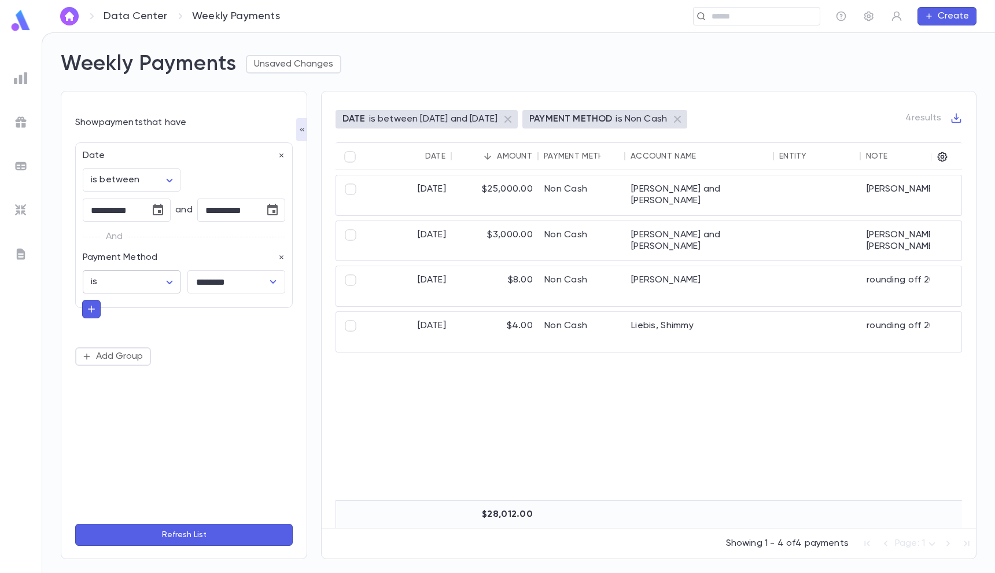
click at [154, 278] on body "**********" at bounding box center [497, 302] width 995 height 540
click at [128, 329] on span "is not" at bounding box center [134, 326] width 78 height 12
type input "**********"
click at [180, 527] on button "Refresh List" at bounding box center [183, 534] width 217 height 22
